Goal: Task Accomplishment & Management: Manage account settings

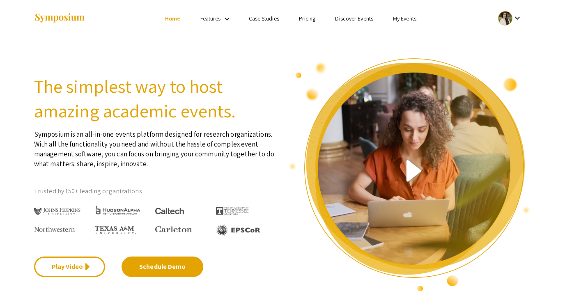
click at [408, 16] on link "My Events" at bounding box center [404, 18] width 23 height 7
click at [410, 33] on button "Events I've organized" at bounding box center [418, 37] width 70 height 20
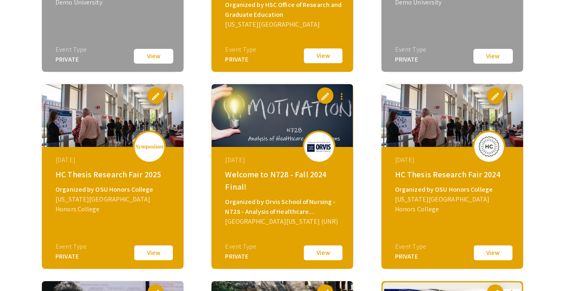
scroll to position [994, 0]
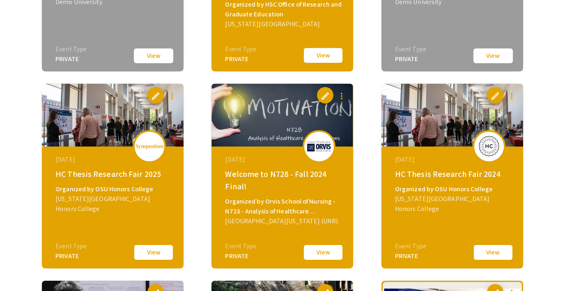
click at [496, 256] on button "View" at bounding box center [493, 252] width 41 height 17
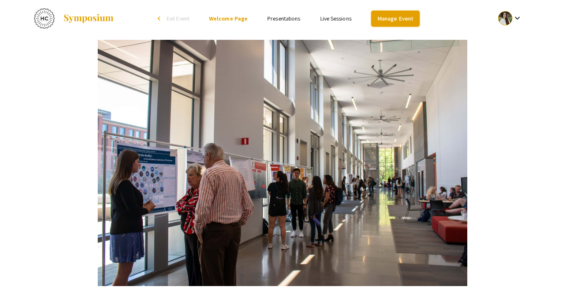
click at [397, 21] on link "Manage Event" at bounding box center [395, 19] width 48 height 16
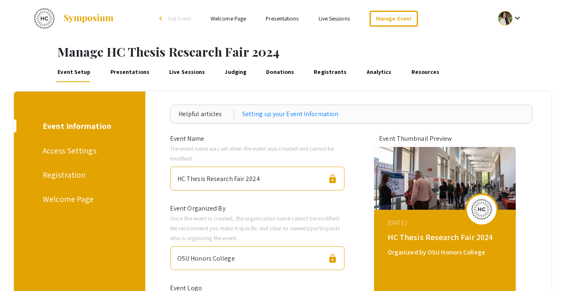
click at [127, 74] on link "Presentations" at bounding box center [130, 72] width 42 height 20
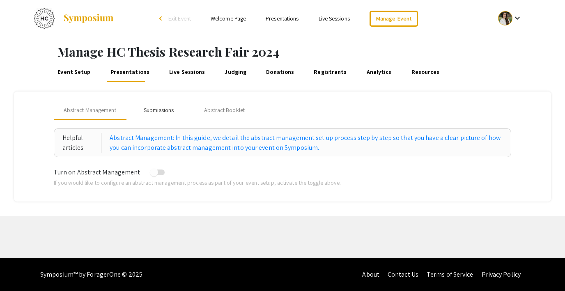
click at [153, 110] on div "Submissions" at bounding box center [159, 110] width 30 height 9
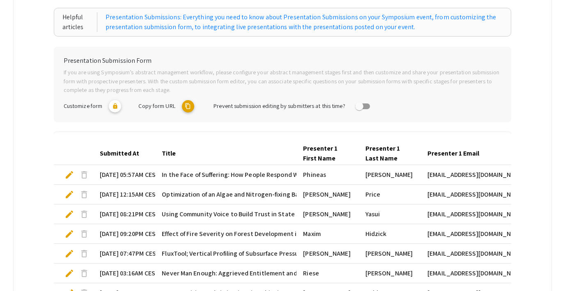
scroll to position [281, 0]
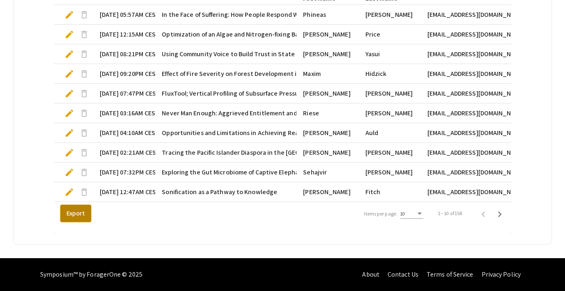
click at [65, 210] on button "Export" at bounding box center [75, 213] width 31 height 17
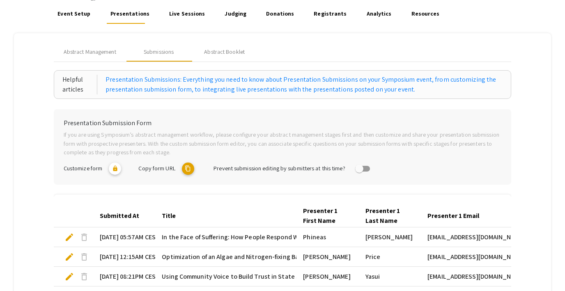
scroll to position [0, 0]
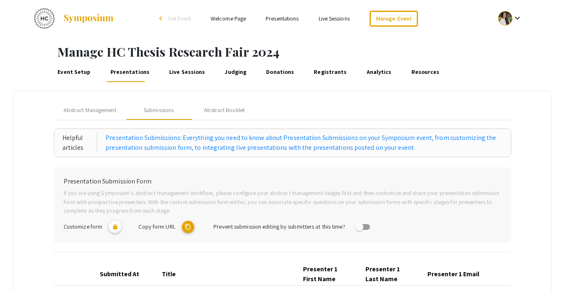
click at [184, 20] on span "Exit Event" at bounding box center [179, 18] width 23 height 7
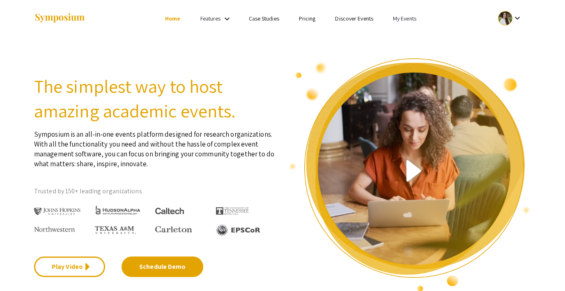
click at [401, 20] on link "My Events" at bounding box center [404, 18] width 23 height 7
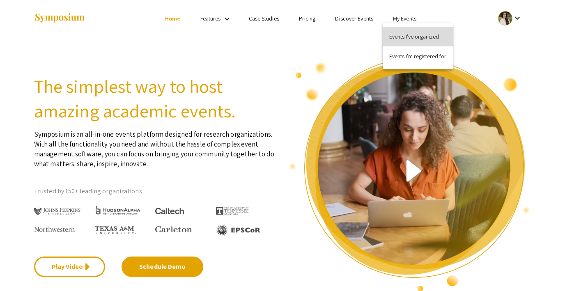
click at [409, 31] on button "Events I've organized" at bounding box center [418, 37] width 70 height 20
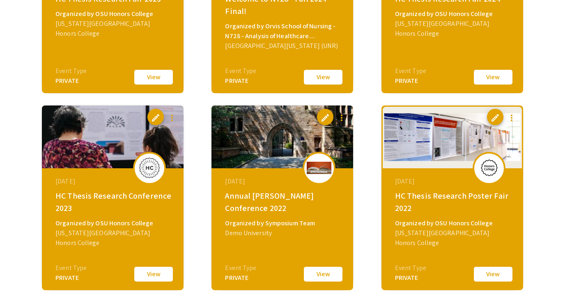
scroll to position [1171, 0]
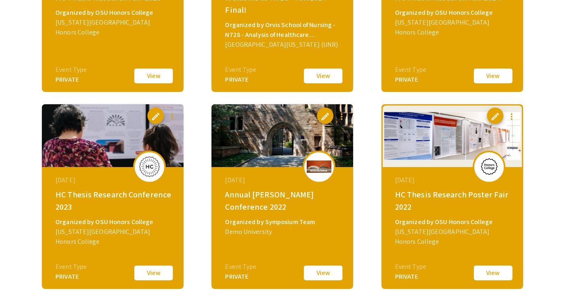
click at [153, 272] on button "View" at bounding box center [153, 273] width 41 height 17
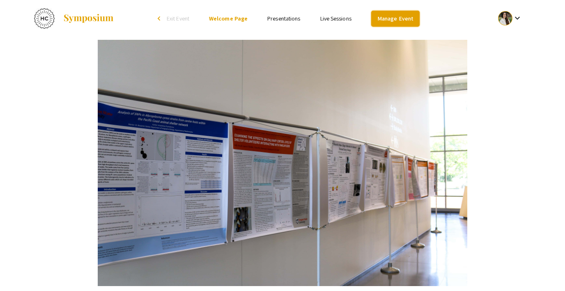
click at [388, 18] on link "Manage Event" at bounding box center [395, 19] width 48 height 16
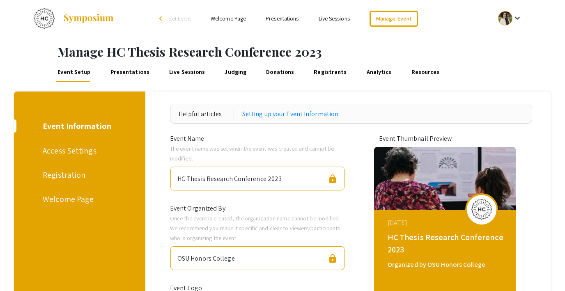
click at [122, 70] on link "Presentations" at bounding box center [130, 72] width 42 height 20
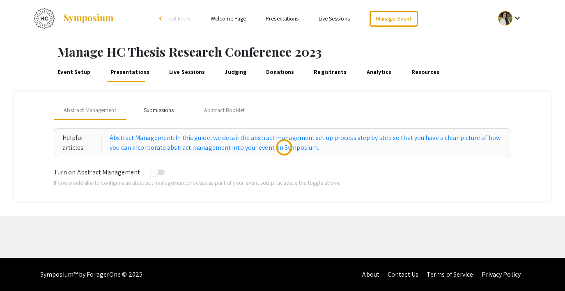
click at [149, 108] on div "Submissions" at bounding box center [159, 110] width 30 height 9
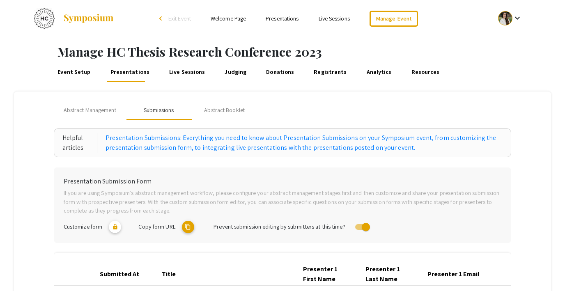
scroll to position [281, 0]
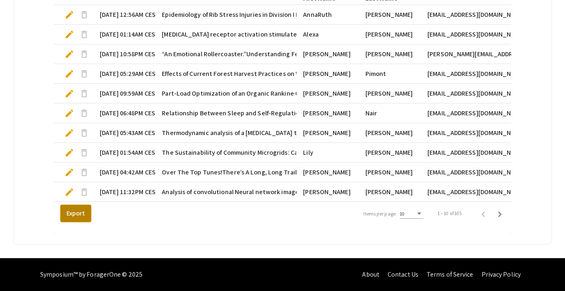
click at [64, 213] on button "Export" at bounding box center [75, 213] width 31 height 17
click at [32, 105] on mat-tab-group "Abstract Management Submissions Abstract Booklet Helpful articles Presentation …" at bounding box center [282, 28] width 537 height 434
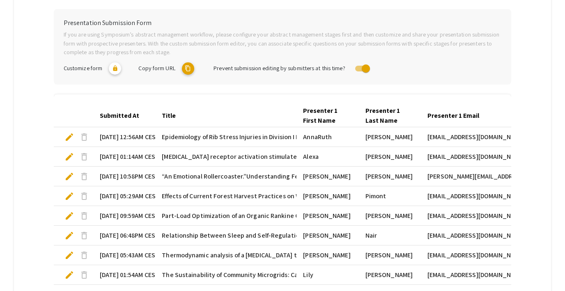
scroll to position [0, 0]
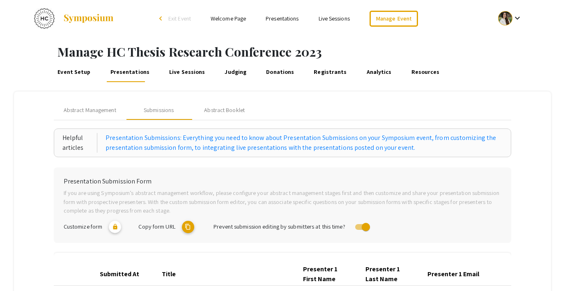
click at [177, 19] on span "Exit Event" at bounding box center [179, 18] width 23 height 7
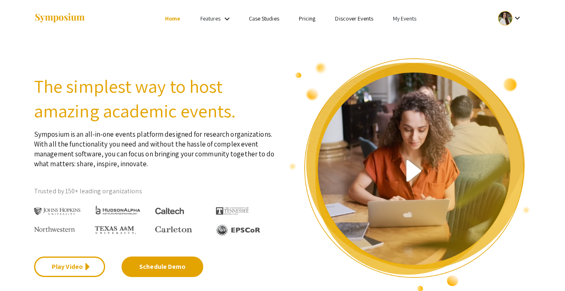
click at [401, 21] on link "My Events" at bounding box center [404, 18] width 23 height 7
click at [408, 36] on button "Events I've organized" at bounding box center [418, 37] width 70 height 20
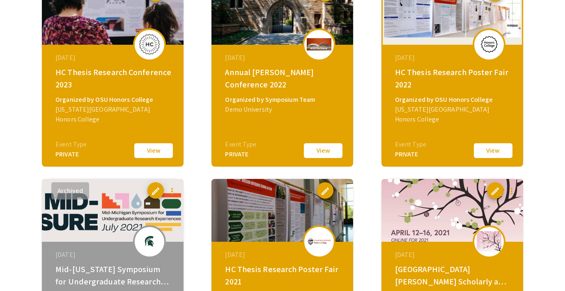
scroll to position [1294, 0]
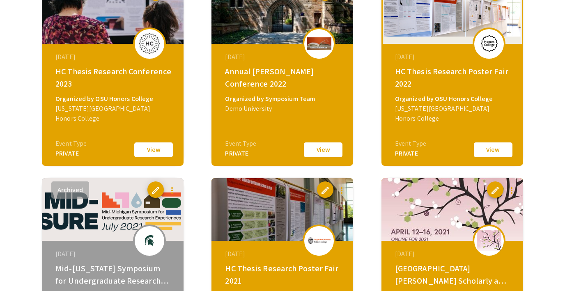
click at [485, 148] on button "View" at bounding box center [493, 149] width 41 height 17
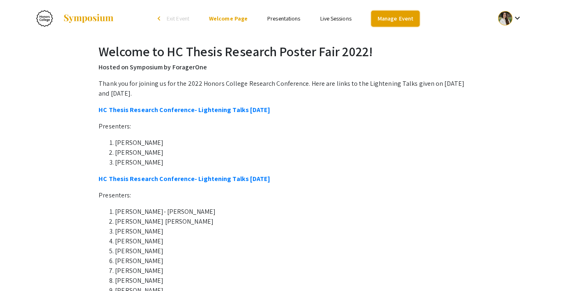
click at [384, 21] on link "Manage Event" at bounding box center [395, 19] width 48 height 16
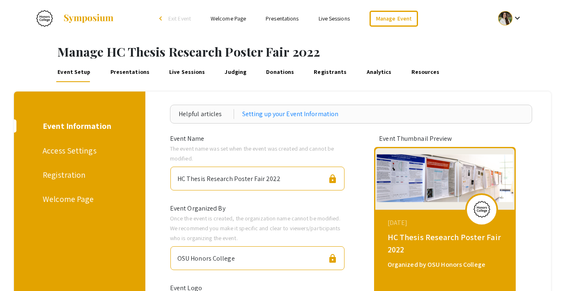
click at [135, 76] on link "Presentations" at bounding box center [130, 72] width 42 height 20
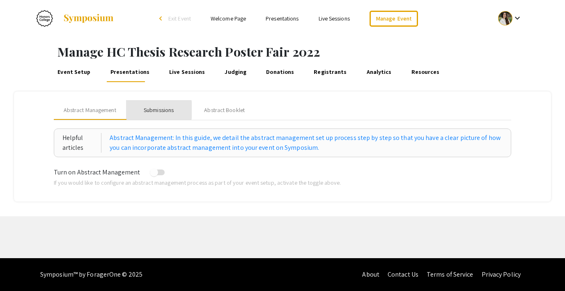
click at [150, 110] on div "Submissions" at bounding box center [159, 110] width 30 height 9
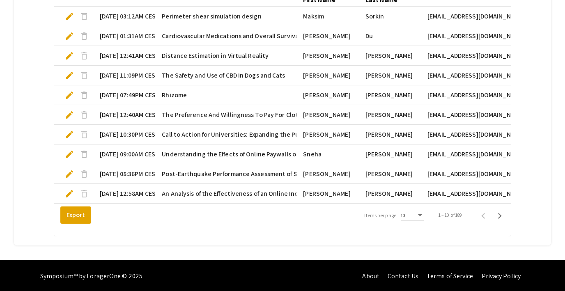
scroll to position [281, 0]
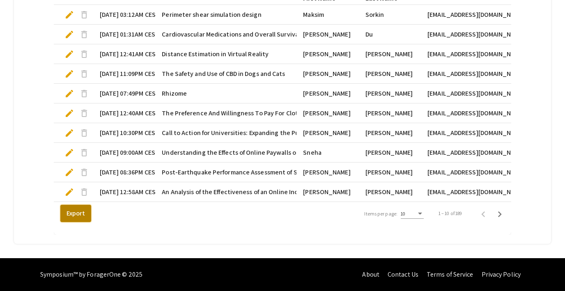
click at [79, 212] on button "Export" at bounding box center [75, 213] width 31 height 17
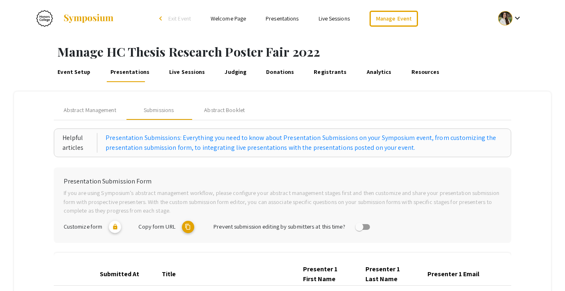
click at [68, 70] on link "Event Setup" at bounding box center [74, 72] width 36 height 20
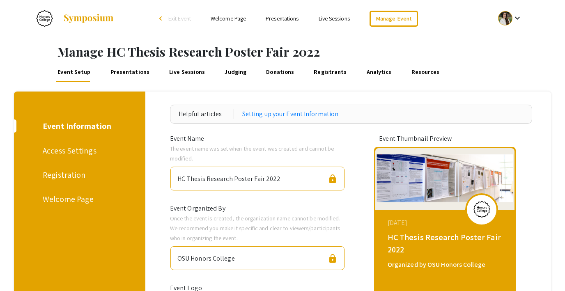
click at [170, 18] on span "Exit Event" at bounding box center [179, 18] width 23 height 7
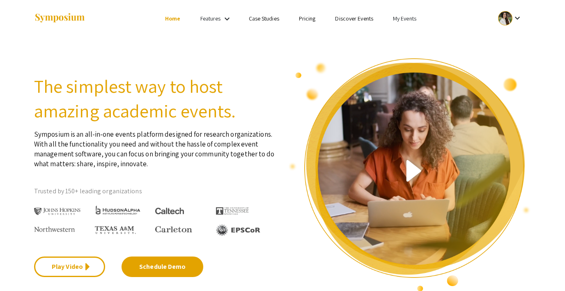
click at [397, 16] on link "My Events" at bounding box center [404, 18] width 23 height 7
click at [400, 30] on button "Events I've organized" at bounding box center [418, 37] width 70 height 20
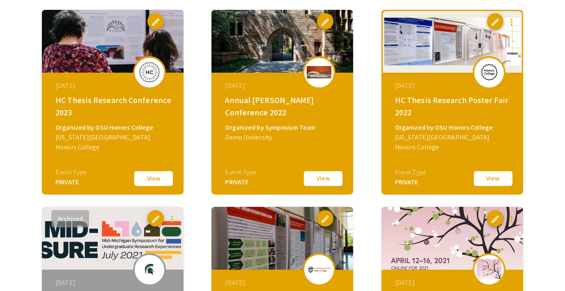
scroll to position [1337, 0]
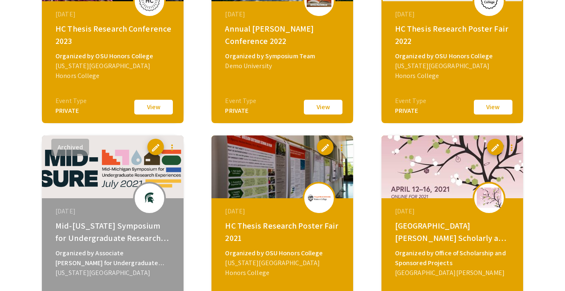
click at [147, 107] on button "View" at bounding box center [153, 107] width 41 height 17
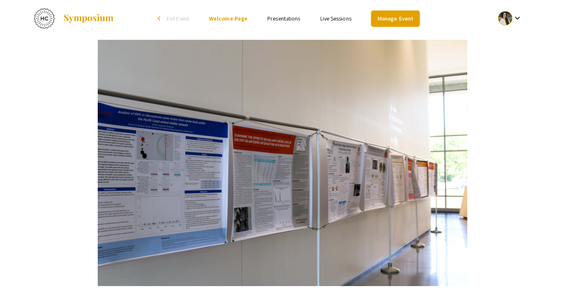
click at [395, 14] on link "Manage Event" at bounding box center [395, 19] width 48 height 16
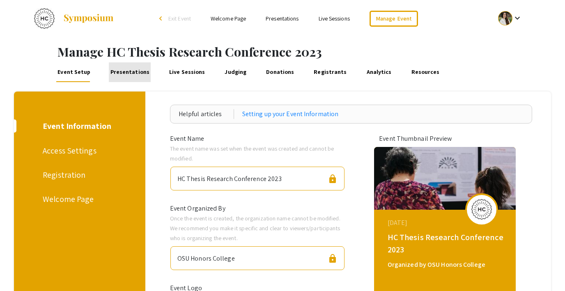
click at [133, 77] on link "Presentations" at bounding box center [130, 72] width 42 height 20
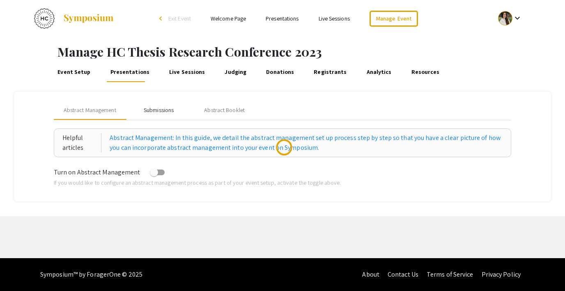
click at [153, 105] on div "Submissions" at bounding box center [159, 110] width 66 height 20
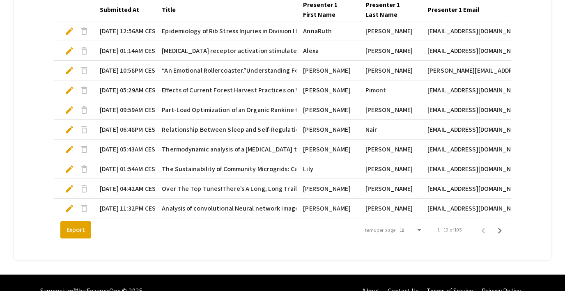
scroll to position [281, 0]
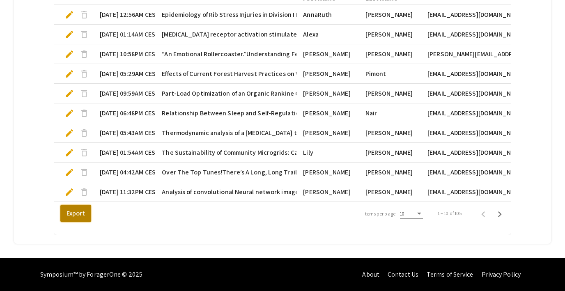
click at [79, 213] on button "Export" at bounding box center [75, 213] width 31 height 17
click at [70, 218] on button "Export" at bounding box center [75, 213] width 31 height 17
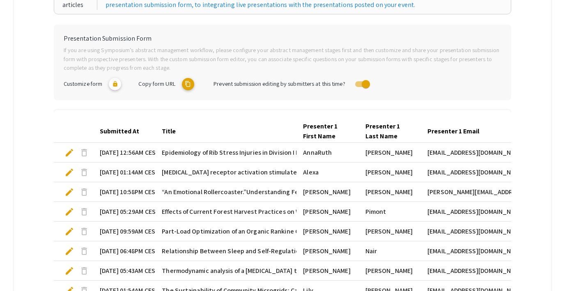
scroll to position [0, 0]
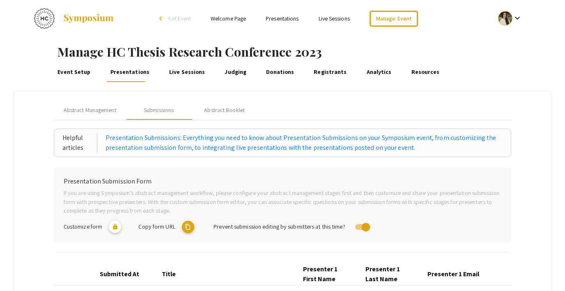
click at [226, 15] on link "Welcome Page" at bounding box center [228, 18] width 35 height 7
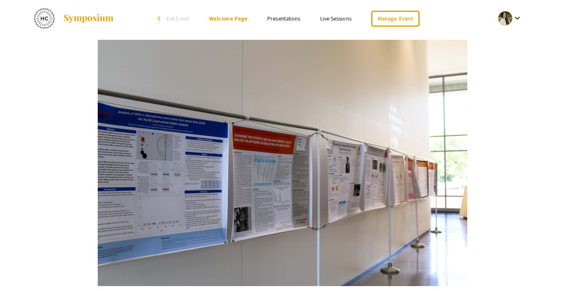
click at [85, 81] on div "Welcome to HC Thesis Research Conference 2023! Hosted on Symposium by [PERSON_N…" at bounding box center [283, 263] width 522 height 452
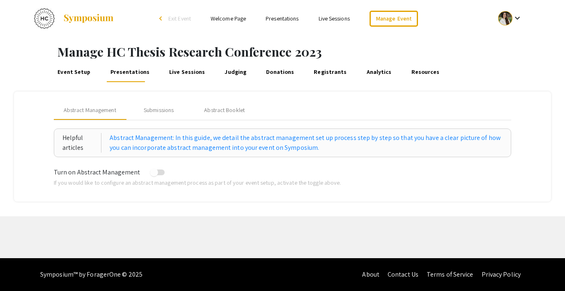
click at [222, 19] on link "Welcome Page" at bounding box center [228, 18] width 35 height 7
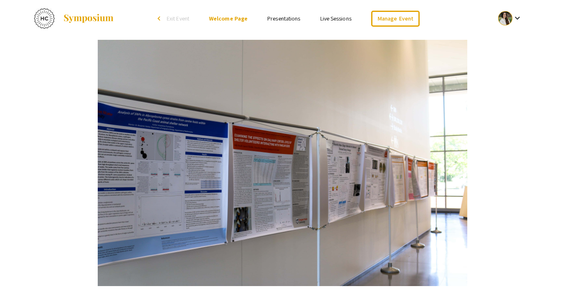
click at [527, 97] on div "Welcome to HC Thesis Research Conference 2023! Hosted on Symposium by [PERSON_N…" at bounding box center [283, 263] width 522 height 452
click at [383, 21] on link "Manage Event" at bounding box center [395, 19] width 48 height 16
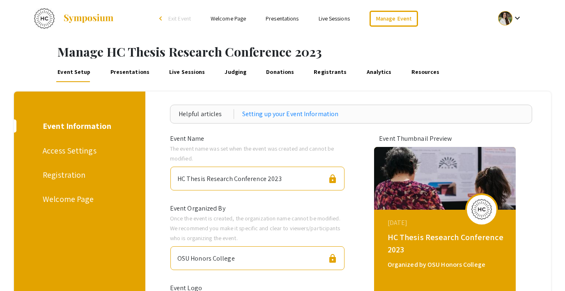
click at [55, 173] on div "Registration" at bounding box center [78, 175] width 71 height 12
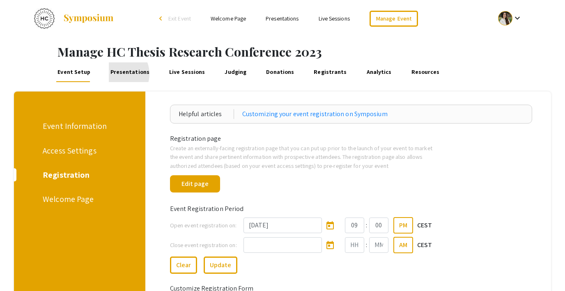
click at [115, 74] on link "Presentations" at bounding box center [130, 72] width 42 height 20
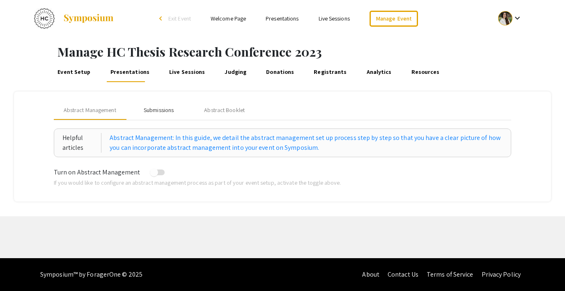
click at [165, 108] on div "Submissions" at bounding box center [159, 110] width 30 height 9
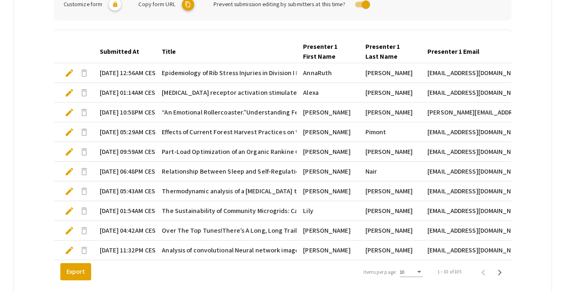
scroll to position [227, 0]
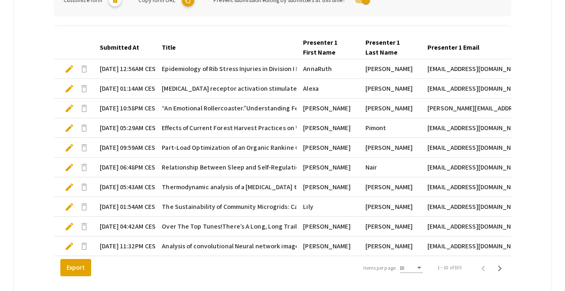
click at [66, 249] on span "edit" at bounding box center [70, 247] width 10 height 10
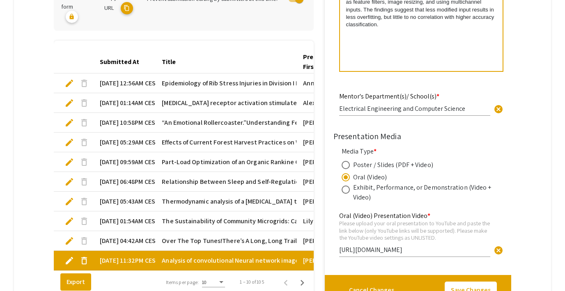
scroll to position [747, 0]
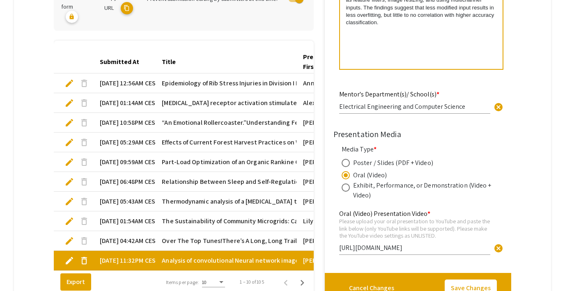
click at [68, 202] on span "edit" at bounding box center [70, 202] width 10 height 10
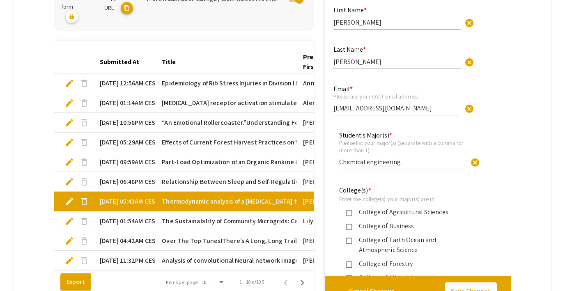
type input "0"
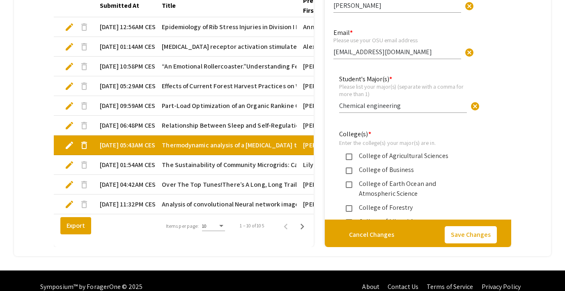
scroll to position [281, 0]
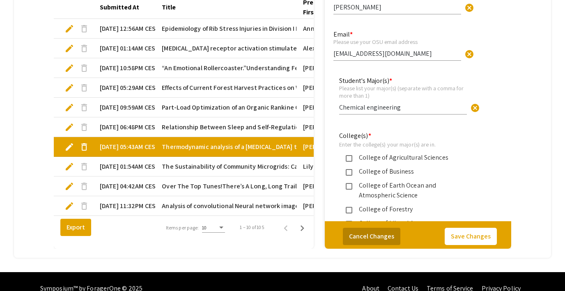
click at [363, 240] on button "Cancel Changes" at bounding box center [372, 236] width 58 height 17
